Goal: Navigation & Orientation: Go to known website

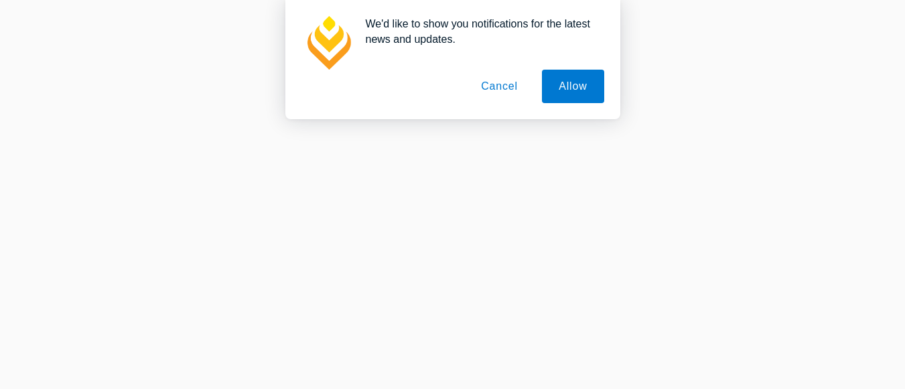
scroll to position [1297, 0]
click at [498, 91] on button "Cancel" at bounding box center [499, 86] width 70 height 33
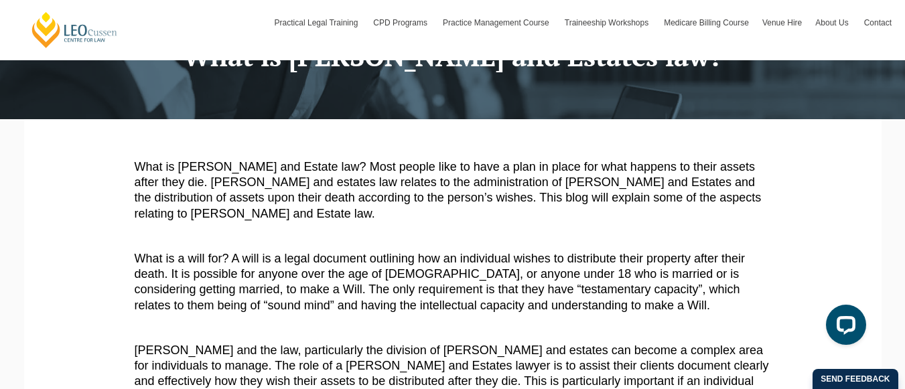
scroll to position [122, 0]
